Goal: Register for event/course

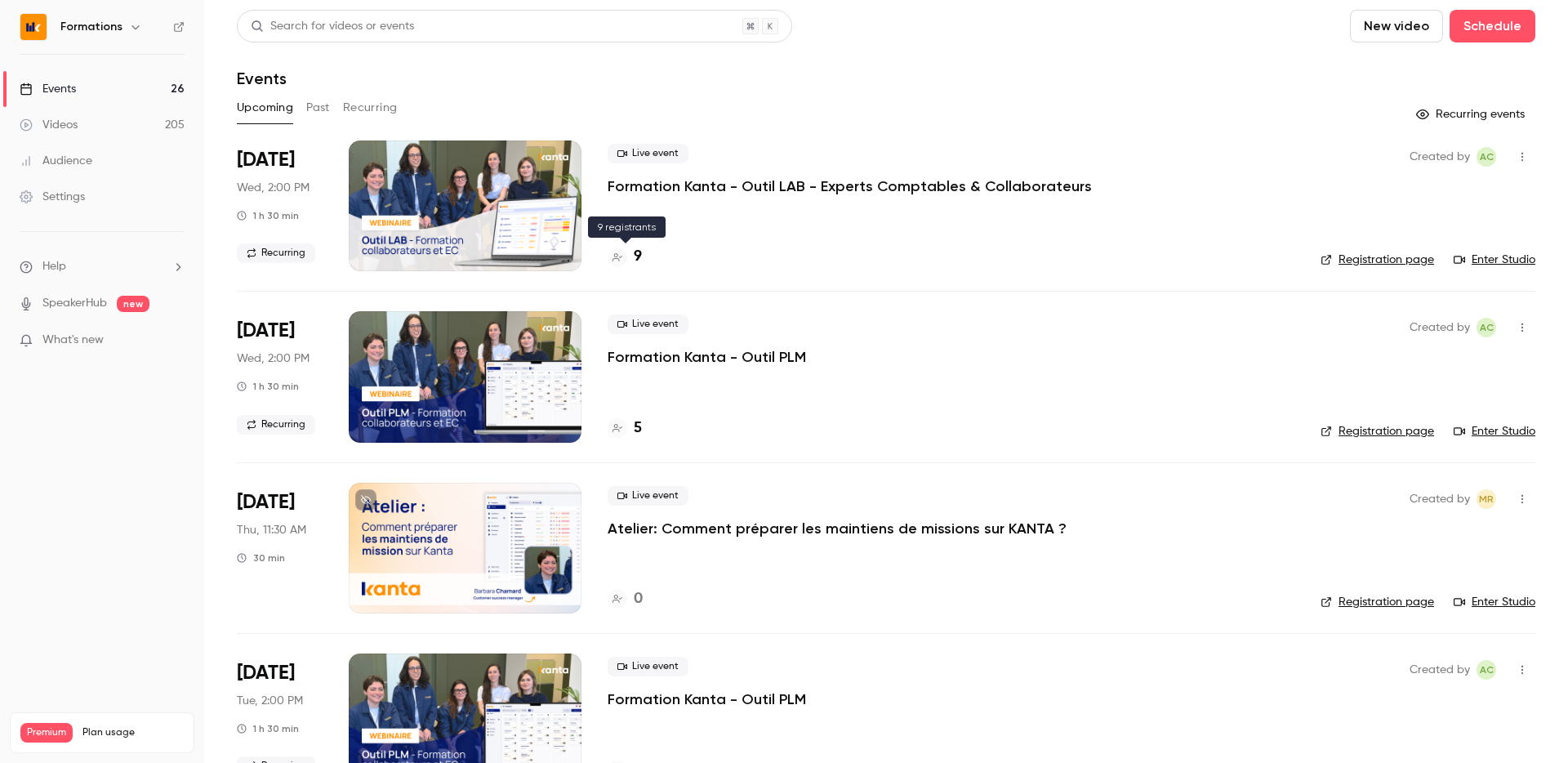
click at [632, 246] on div "9" at bounding box center [625, 257] width 34 height 22
click at [631, 255] on div "9" at bounding box center [625, 257] width 34 height 22
click at [1394, 258] on link "Registration page" at bounding box center [1377, 259] width 113 height 16
